Goal: Information Seeking & Learning: Learn about a topic

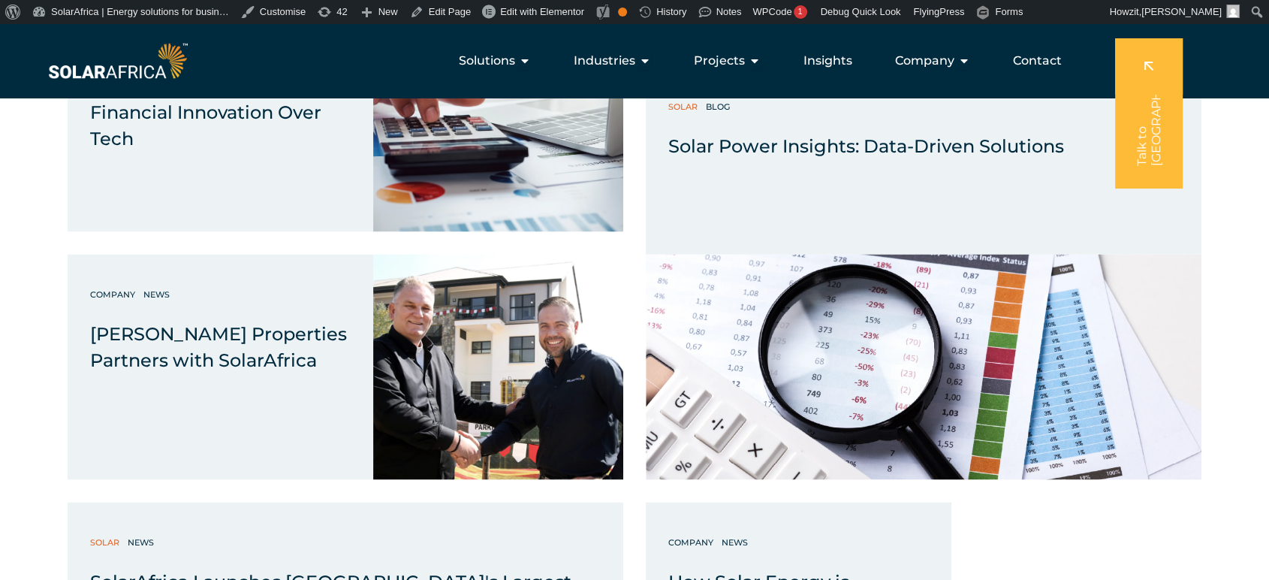
scroll to position [8514, 0]
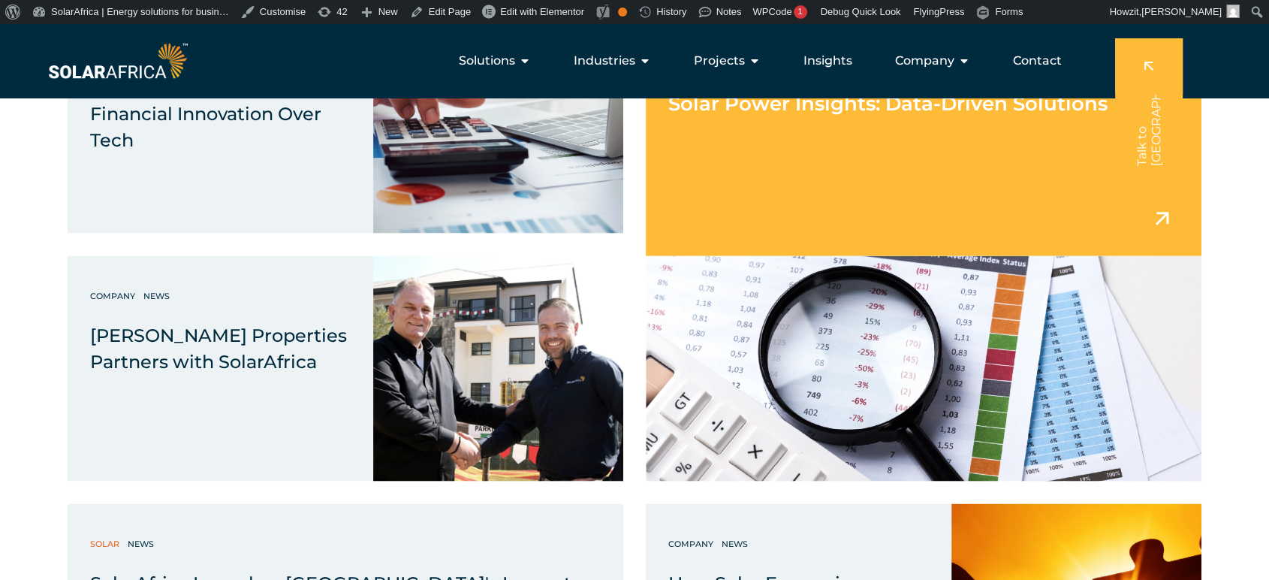
click at [747, 143] on div "Solar Power Insights: Data-Driven Solutions" at bounding box center [924, 162] width 556 height 188
click at [767, 104] on span "Solar Power Insights: Data-Driven Solutions" at bounding box center [887, 103] width 439 height 24
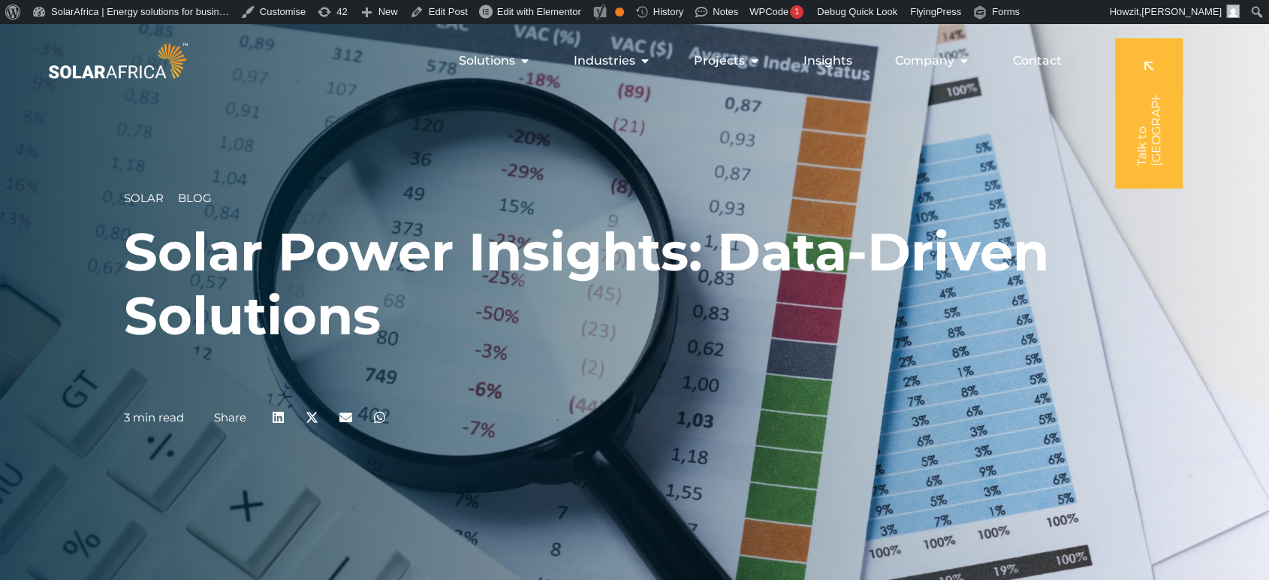
click at [436, 252] on h1 "Solar Power Insights: Data-Driven Solutions" at bounding box center [634, 284] width 1021 height 128
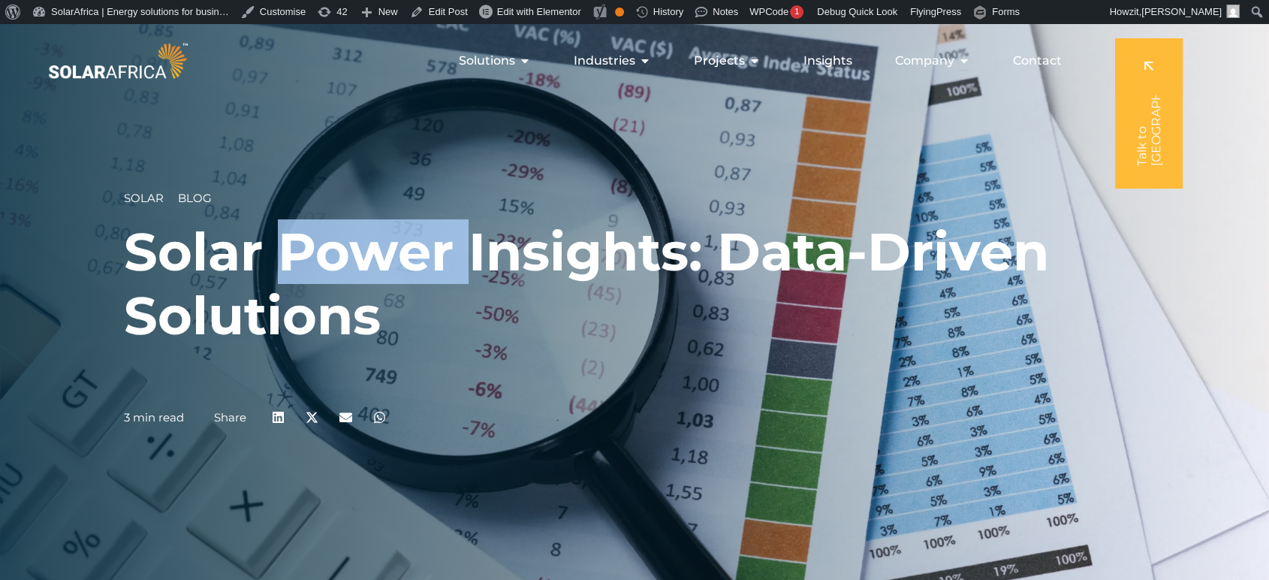
click at [436, 252] on h1 "Solar Power Insights: Data-Driven Solutions" at bounding box center [634, 284] width 1021 height 128
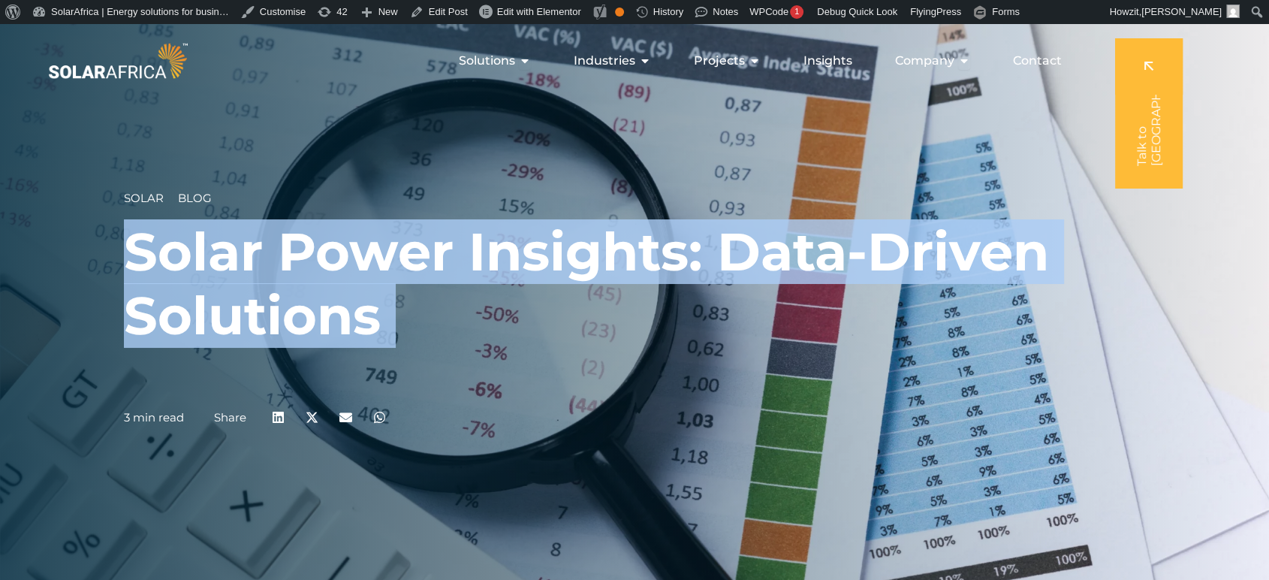
click at [436, 252] on h1 "Solar Power Insights: Data-Driven Solutions" at bounding box center [634, 284] width 1021 height 128
copy div "Solar Power Insights: Data-Driven Solutions"
click at [539, 303] on h1 "Solar Power Insights: Data-Driven Solutions" at bounding box center [634, 284] width 1021 height 128
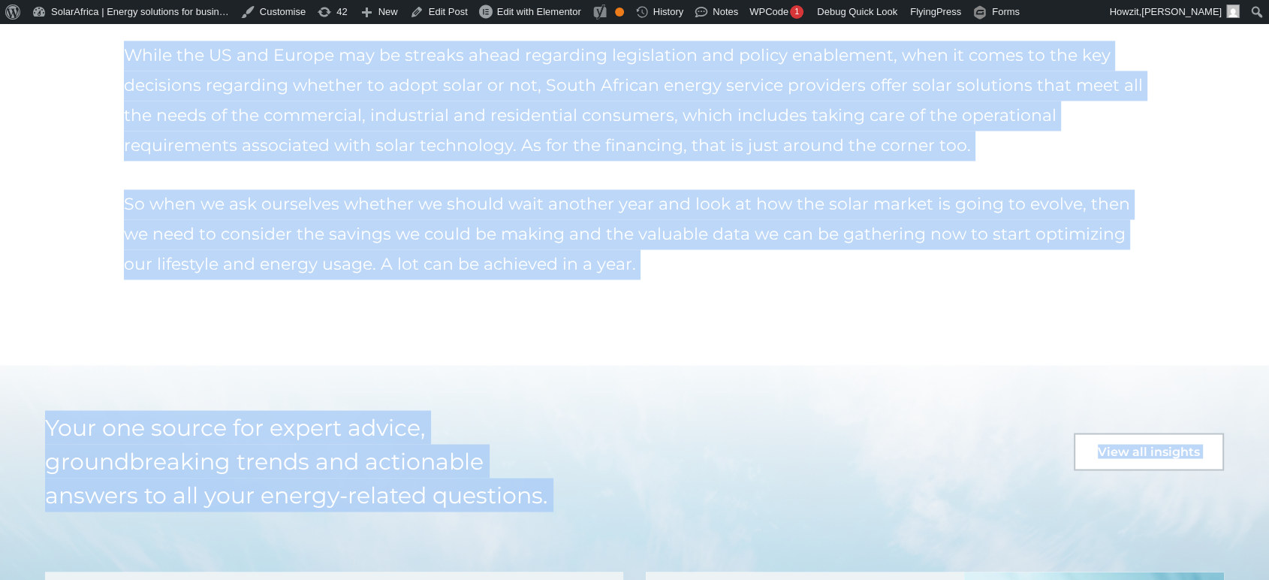
scroll to position [2475, 0]
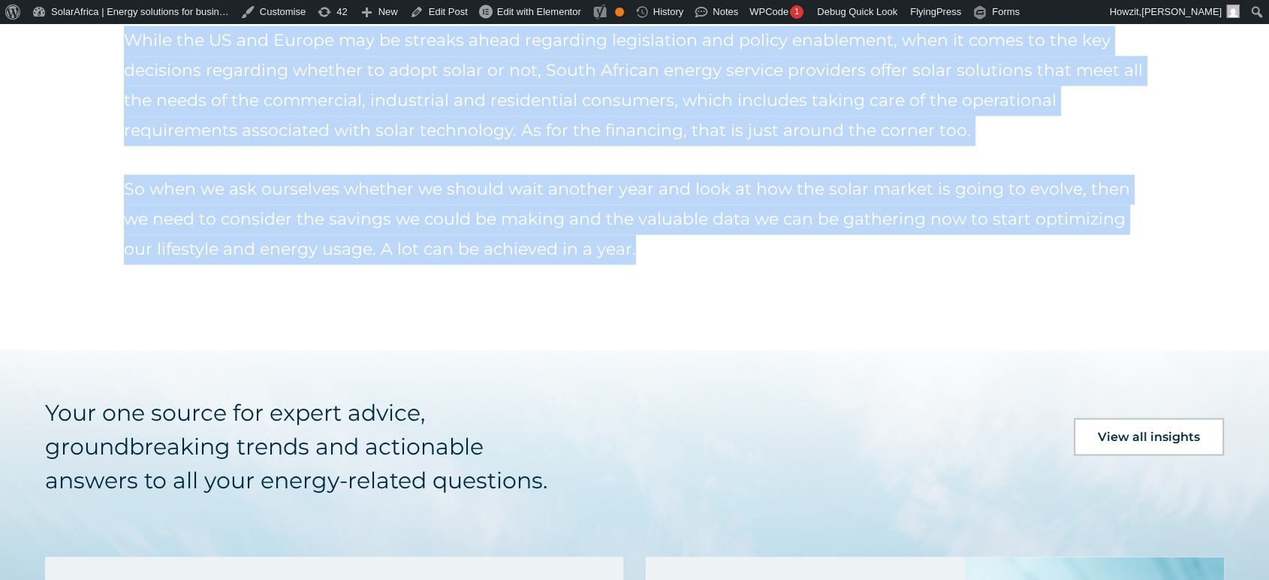
drag, startPoint x: 128, startPoint y: 81, endPoint x: 637, endPoint y: 303, distance: 555.5
copy div "Loremip dol sitametco adipisc eli seddo eius temporinci utlabo etdol magnaaliq …"
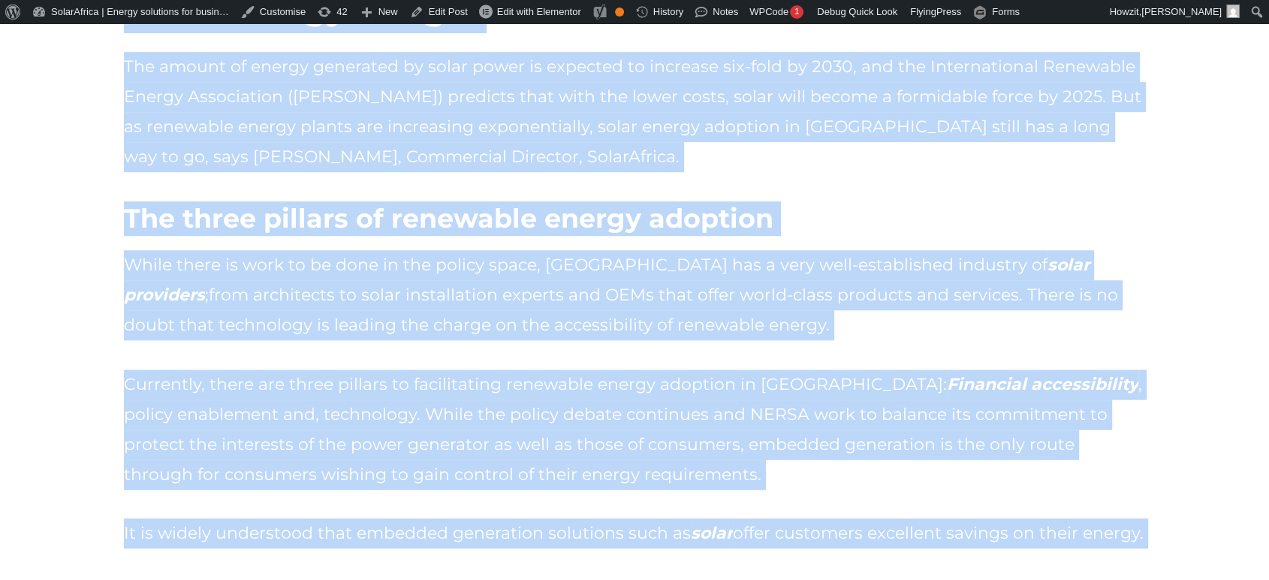
scroll to position [847, 0]
